Goal: Transaction & Acquisition: Purchase product/service

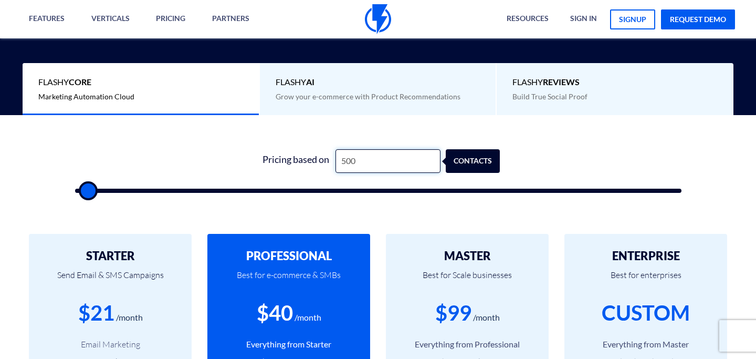
click at [357, 156] on input "500" at bounding box center [387, 161] width 105 height 24
type input "5"
type input "500"
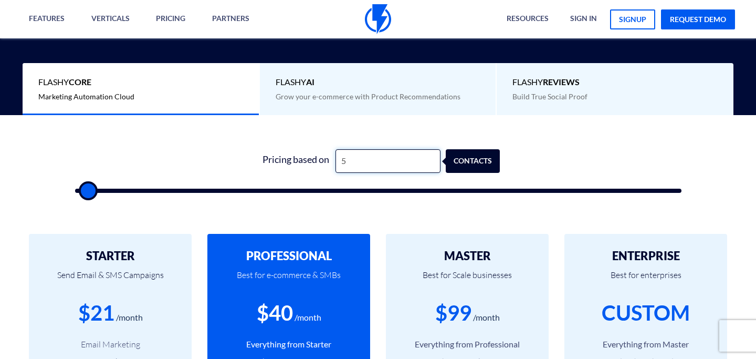
type input "55"
type input "500"
type input "550"
type input "500"
type input "5,500"
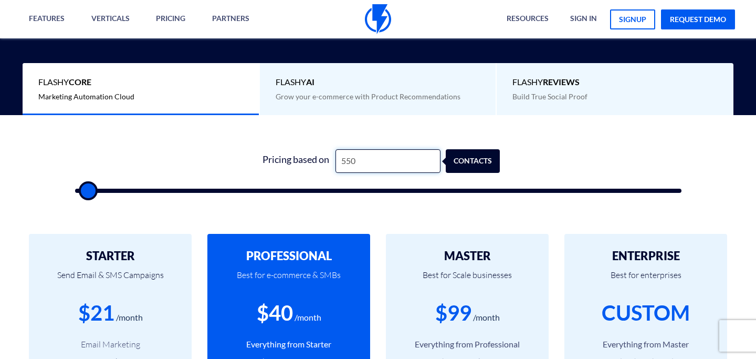
type input "5500"
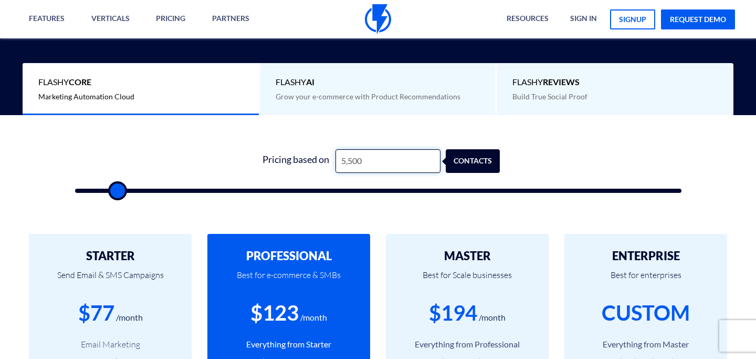
type input "55,000"
type input "55000"
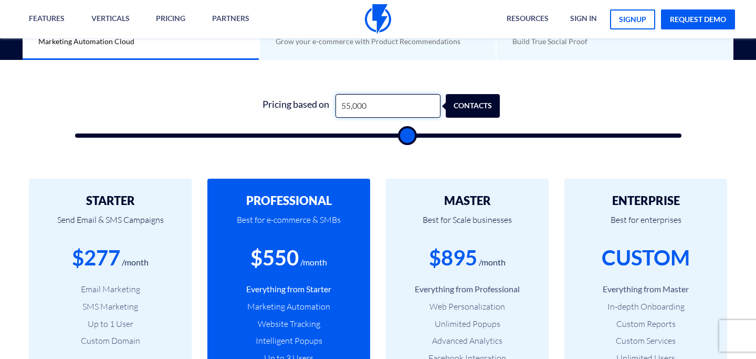
scroll to position [323, 0]
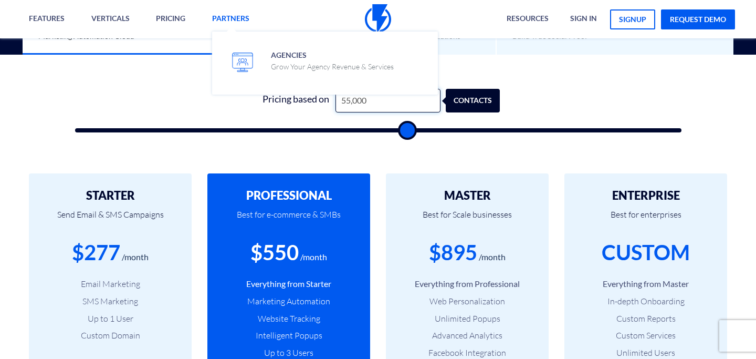
type input "55,000"
